Goal: Task Accomplishment & Management: Complete application form

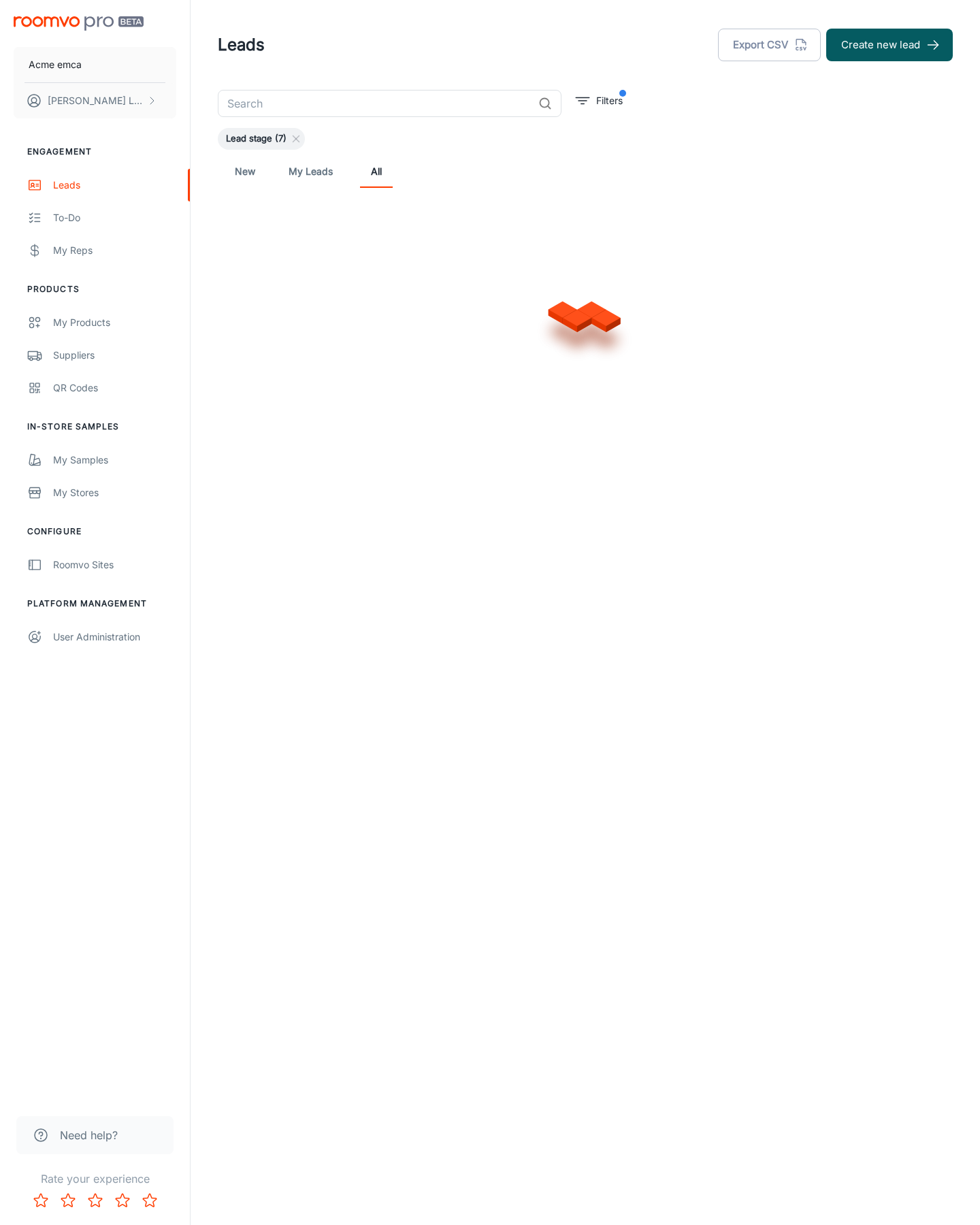
click at [889, 45] on button "Create new lead" at bounding box center [889, 45] width 126 height 33
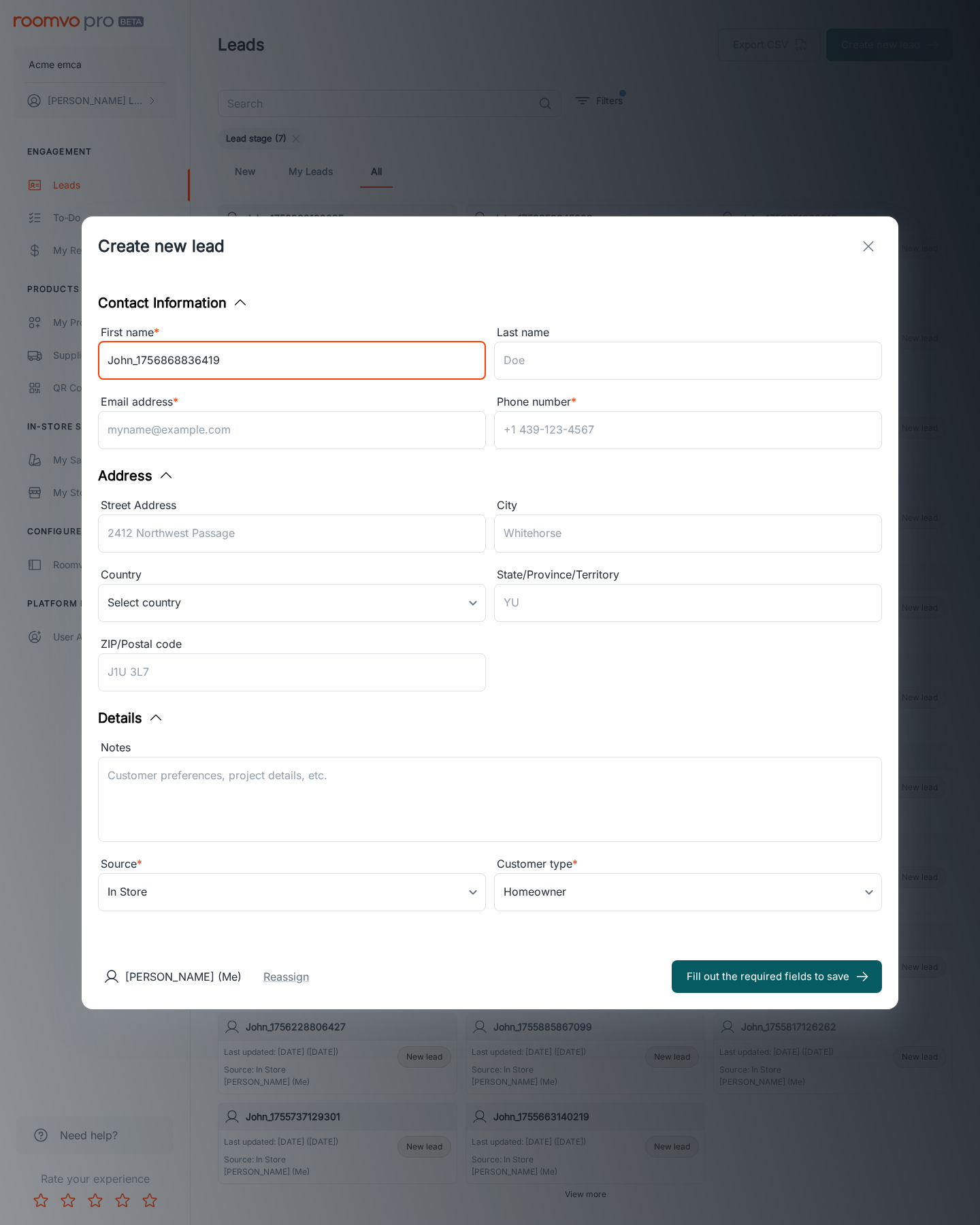
type input "John_1756868836419"
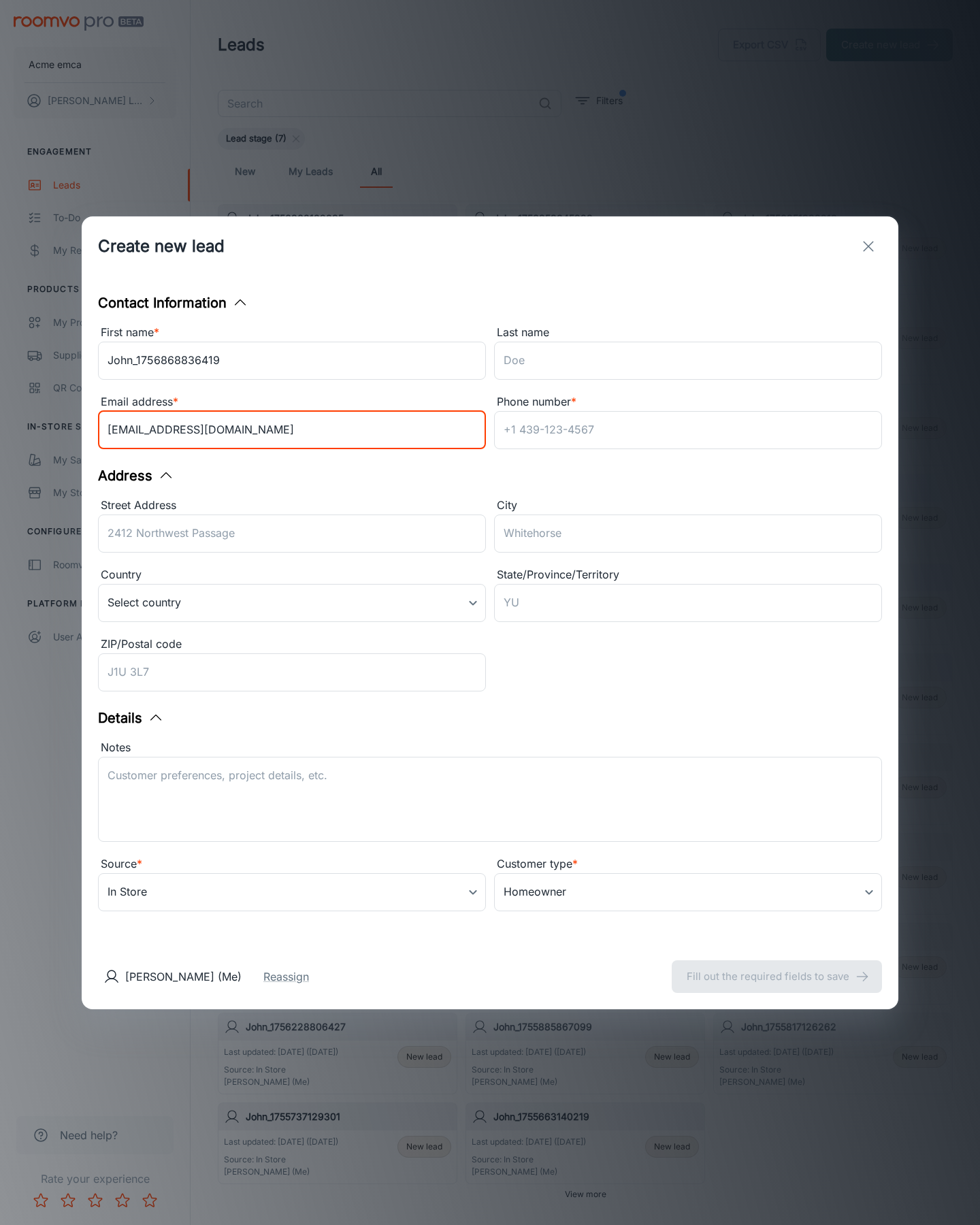
type input "[EMAIL_ADDRESS][DOMAIN_NAME]"
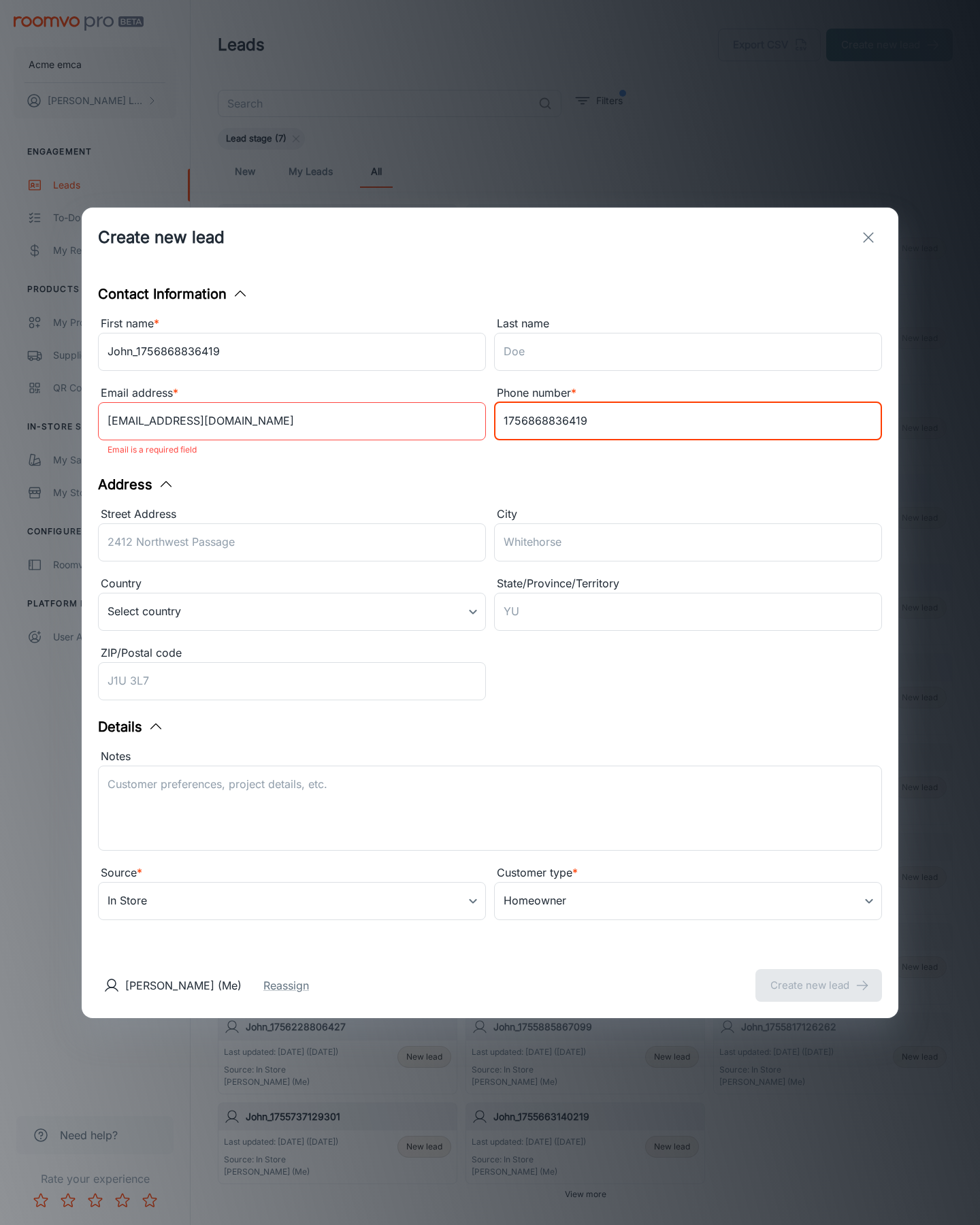
type input "1756868836419"
click at [819, 976] on button "Create new lead" at bounding box center [818, 985] width 126 height 33
